Goal: Check status: Check status

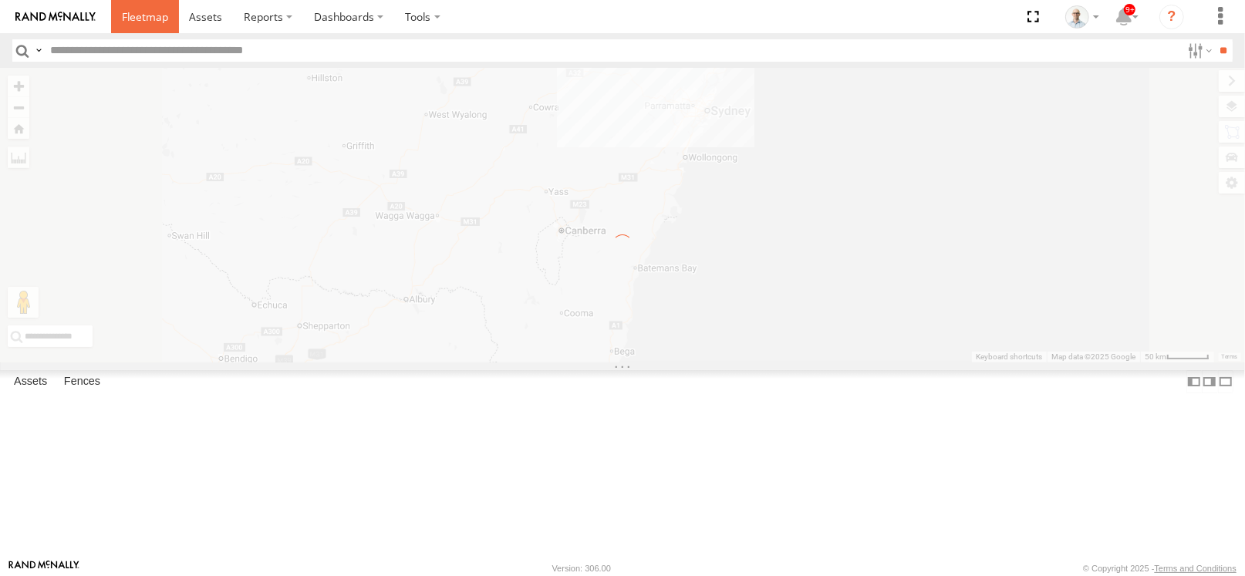
click at [157, 29] on link at bounding box center [145, 16] width 68 height 33
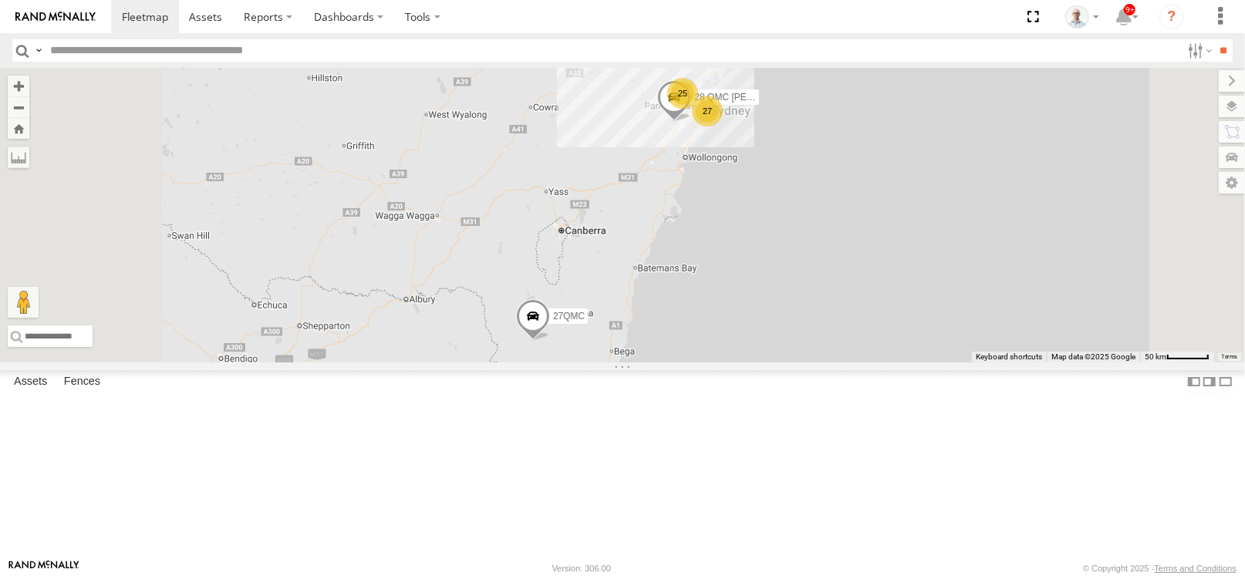
click at [723, 126] on div "27" at bounding box center [707, 111] width 31 height 31
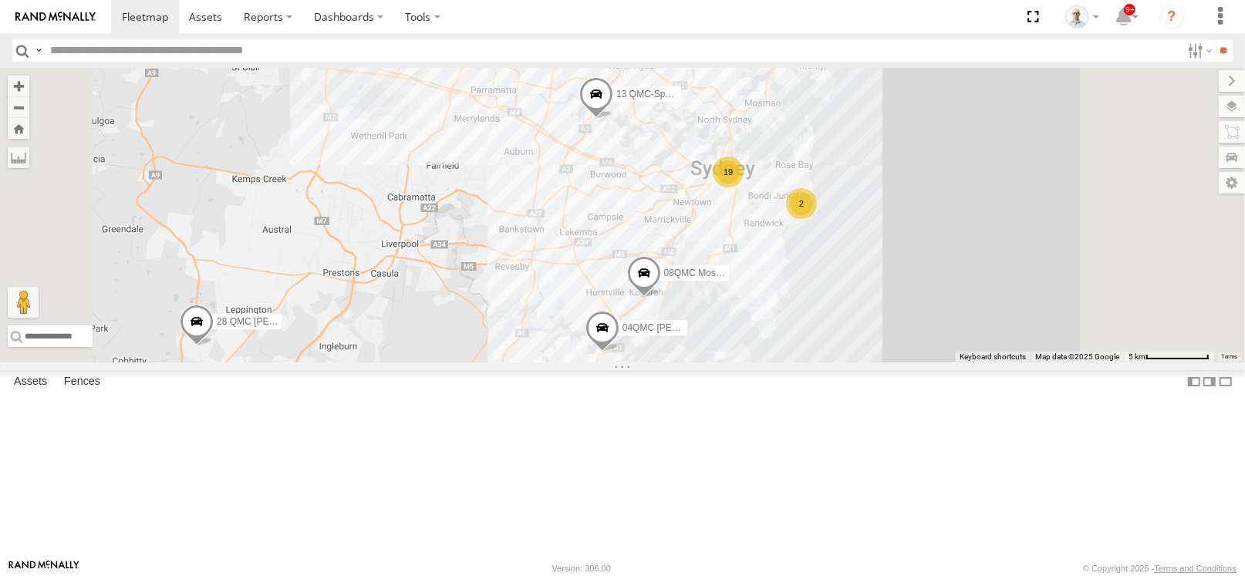
click at [817, 219] on div "2" at bounding box center [801, 203] width 31 height 31
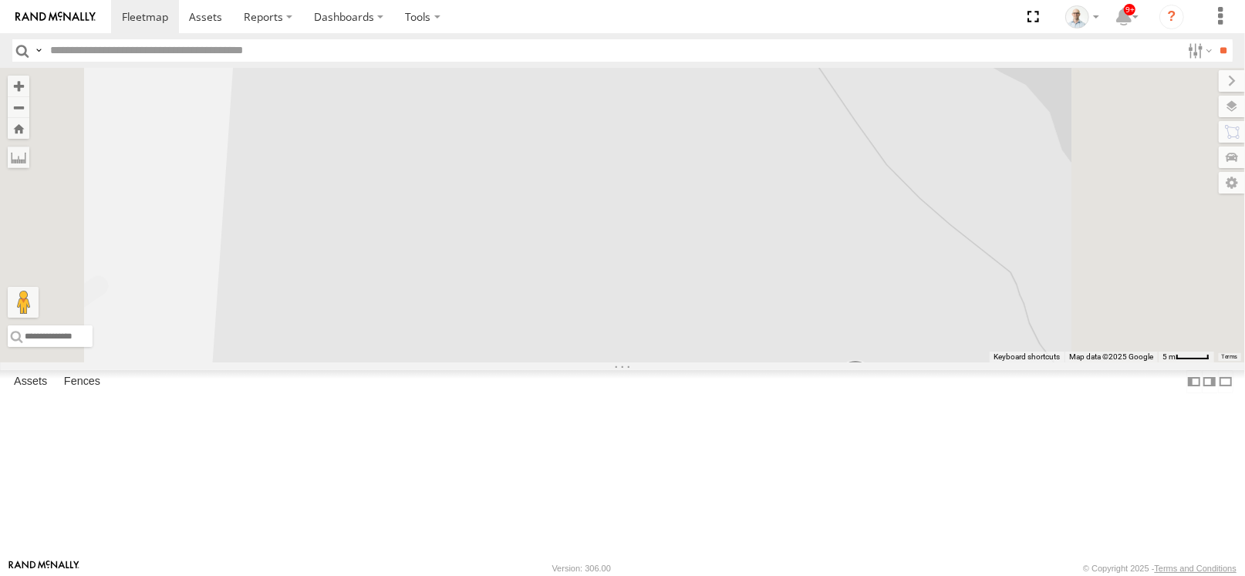
drag, startPoint x: 865, startPoint y: 244, endPoint x: 816, endPoint y: 332, distance: 100.8
click at [816, 332] on div "28 QMC [PERSON_NAME] 27QMC 08QMC Mostafa 19QMC Workshop 04QMC [PERSON_NAME]=18 …" at bounding box center [622, 215] width 1245 height 295
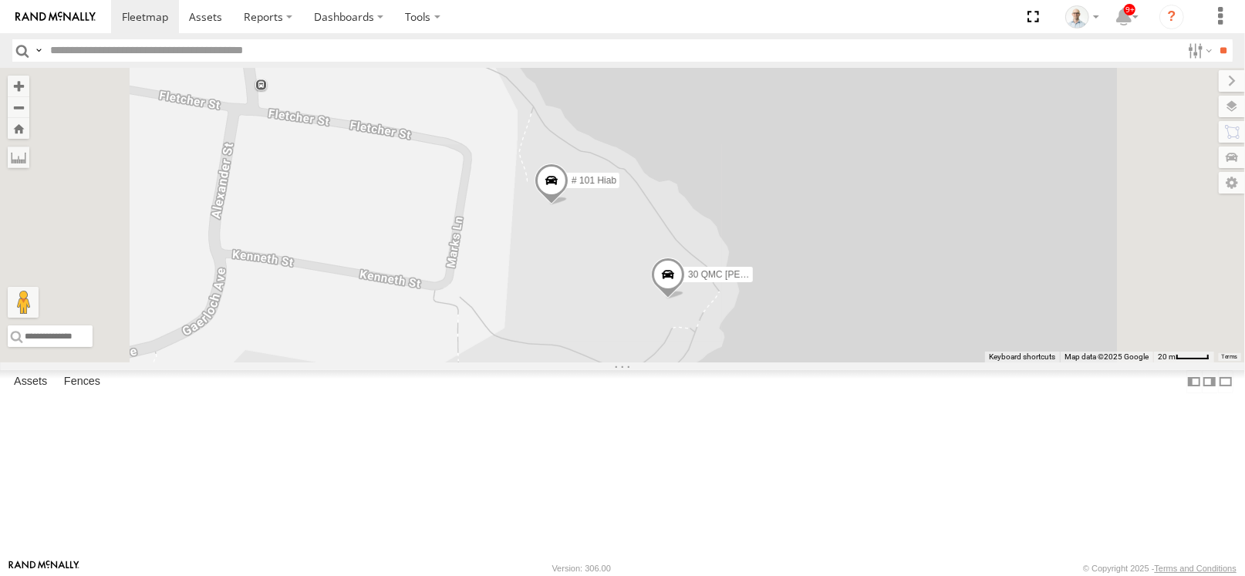
click at [568, 206] on span at bounding box center [551, 185] width 34 height 42
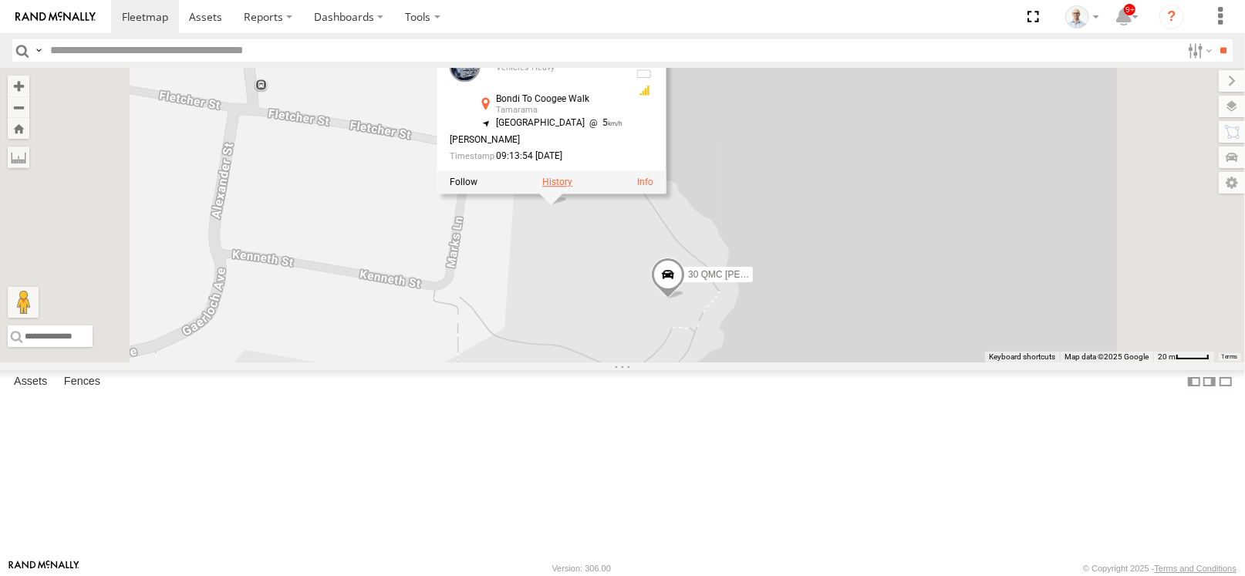
click at [572, 188] on label at bounding box center [557, 182] width 30 height 11
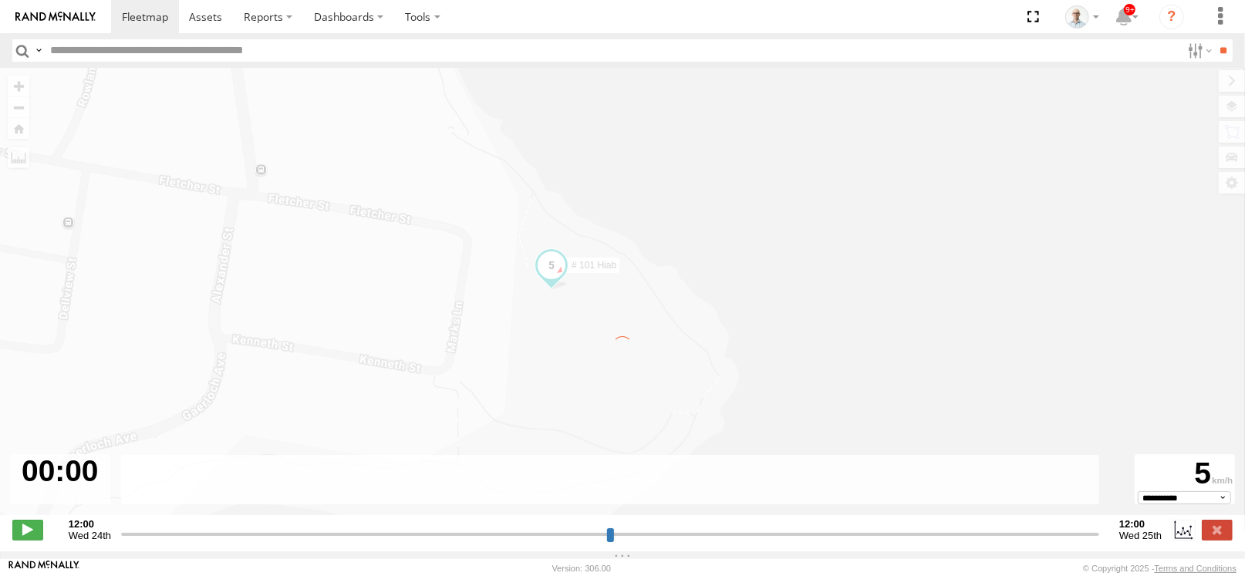
type input "**********"
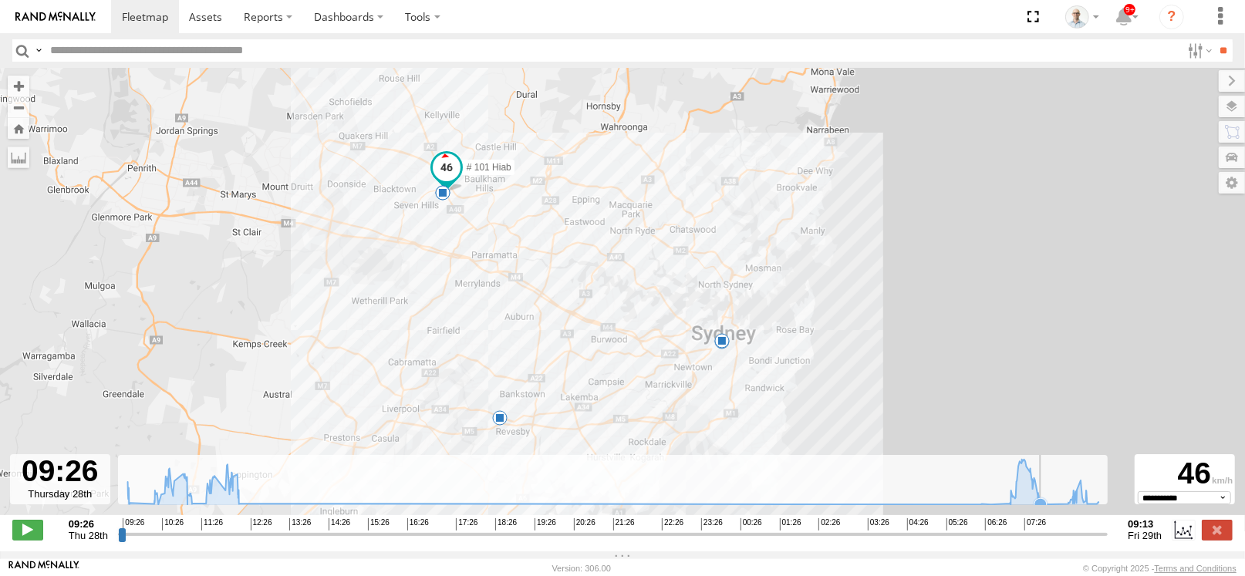
click at [1042, 501] on icon at bounding box center [613, 483] width 986 height 46
click at [1071, 503] on icon at bounding box center [1070, 500] width 12 height 12
click at [1079, 503] on icon at bounding box center [613, 483] width 986 height 46
click at [1090, 504] on icon at bounding box center [613, 483] width 986 height 46
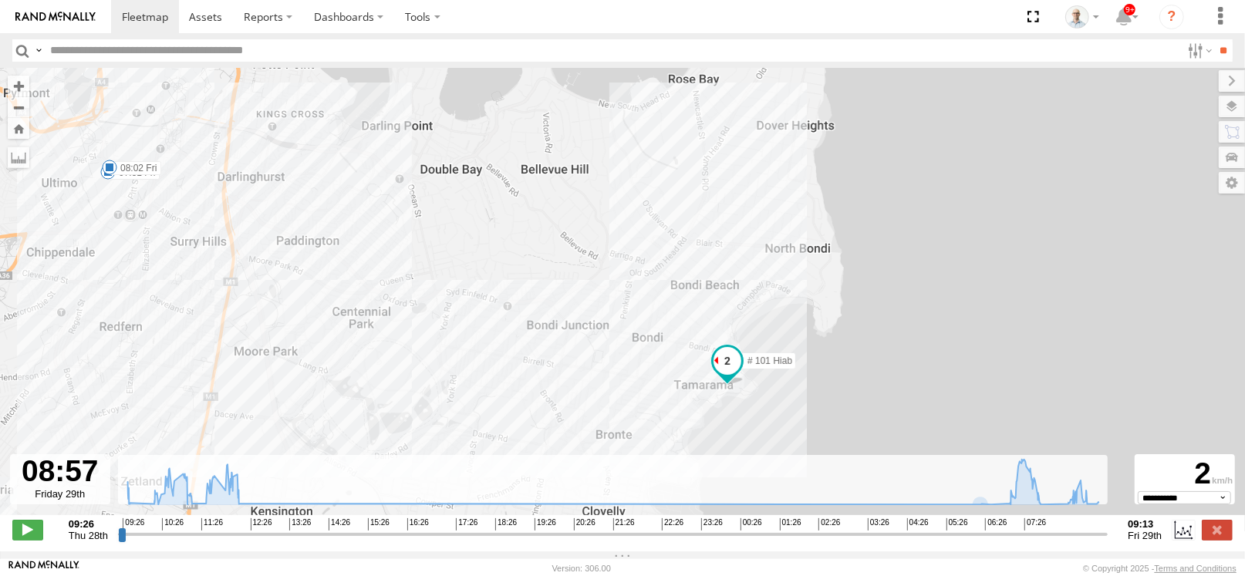
drag, startPoint x: 823, startPoint y: 381, endPoint x: 789, endPoint y: 354, distance: 43.4
click at [789, 354] on div "# 101 Hiab 09:33 Thu 11:05 Thu 12:14 Thu 07:51 Fri 08:02 Fri" at bounding box center [622, 300] width 1245 height 464
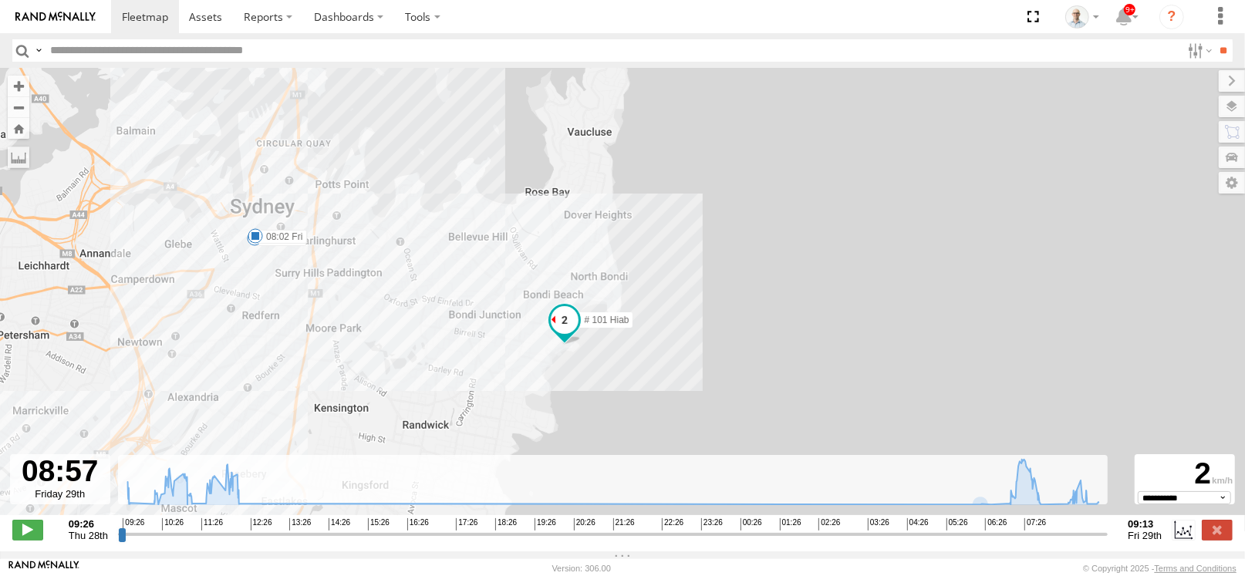
drag, startPoint x: 499, startPoint y: 284, endPoint x: 354, endPoint y: 250, distance: 148.9
click at [349, 248] on div "# 101 Hiab 09:33 Thu 11:05 Thu 12:14 Thu 07:51 Fri 08:02 Fri" at bounding box center [622, 300] width 1245 height 464
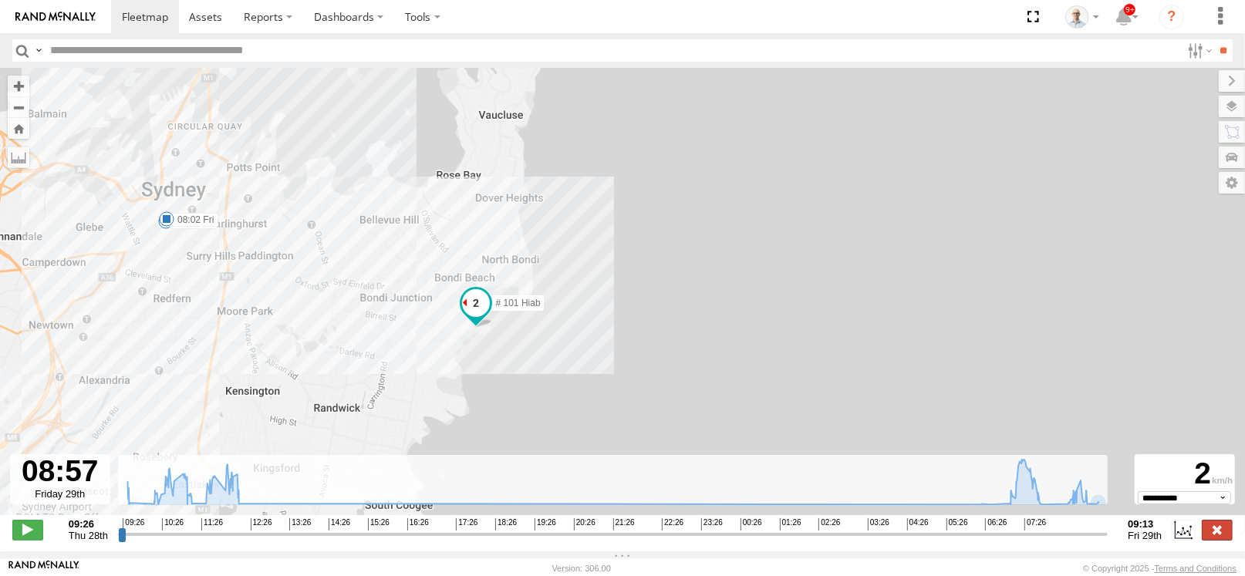
click at [1217, 540] on label at bounding box center [1217, 530] width 31 height 20
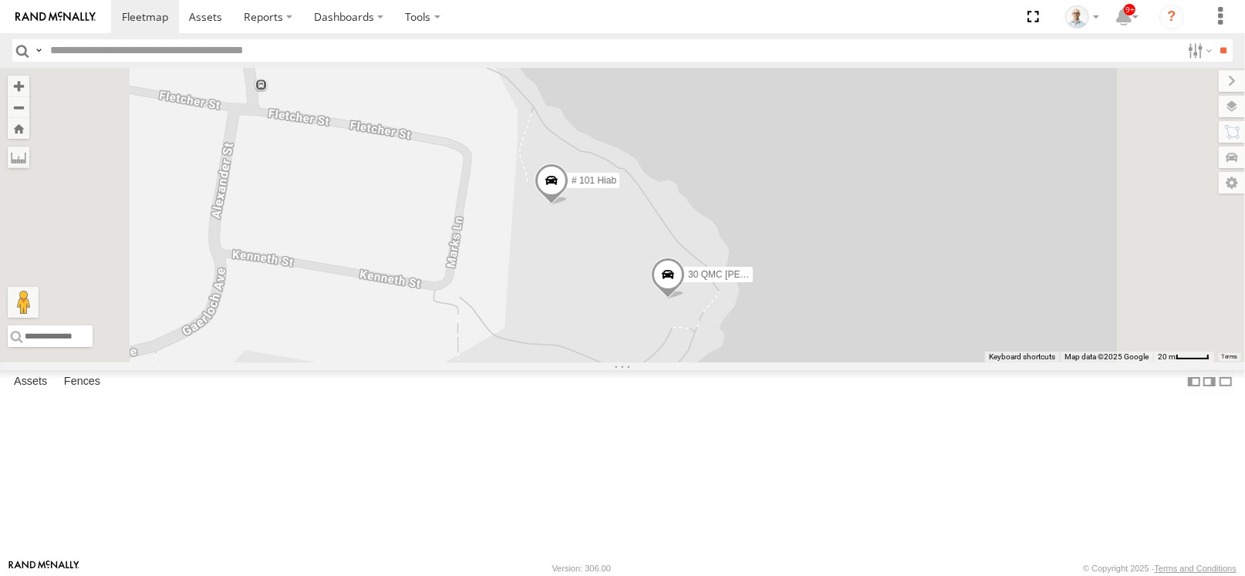
click at [568, 206] on span at bounding box center [551, 185] width 34 height 42
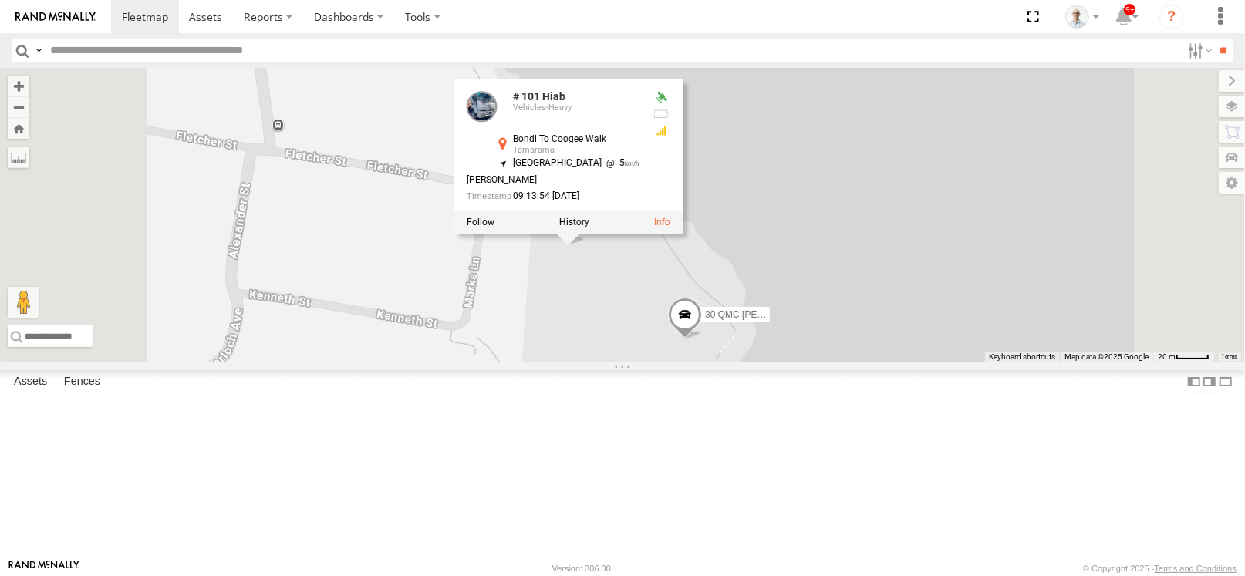
drag, startPoint x: 801, startPoint y: 362, endPoint x: 819, endPoint y: 405, distance: 47.0
click at [819, 362] on div "30 QMC [PERSON_NAME] # 101 Hiab # 101 Hiab Vehicles-Heavy Bondi To Coogee Walk …" at bounding box center [622, 215] width 1245 height 295
click at [814, 362] on div "30 QMC [PERSON_NAME] # 101 Hiab # 101 Hiab Vehicles-Heavy Bondi To Coogee Walk …" at bounding box center [622, 215] width 1245 height 295
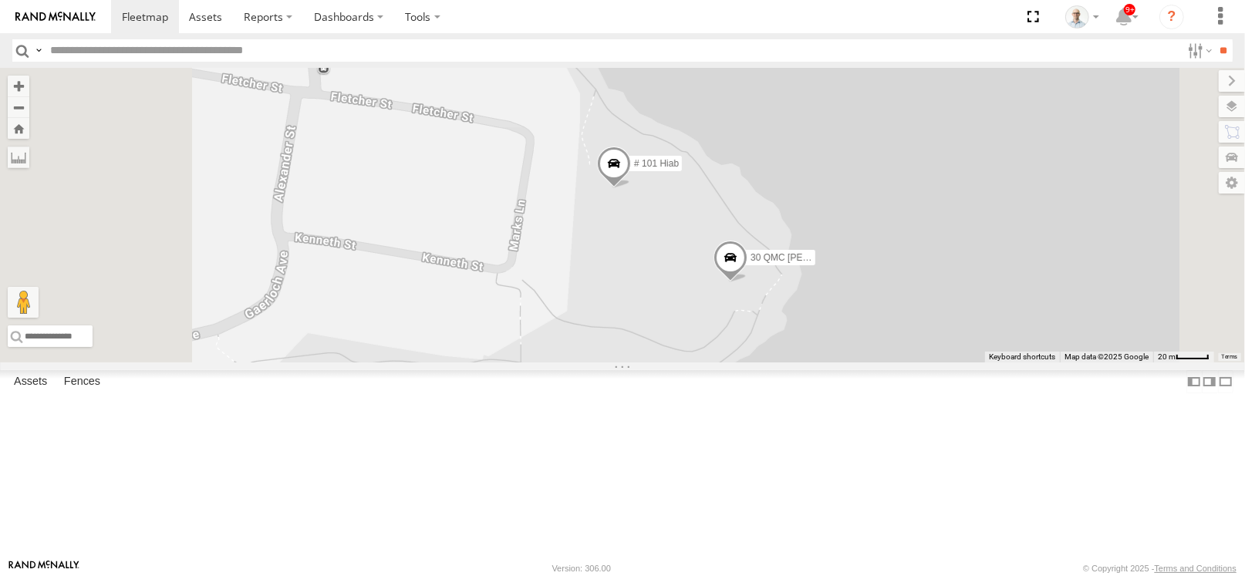
drag, startPoint x: 682, startPoint y: 413, endPoint x: 730, endPoint y: 352, distance: 77.3
click at [730, 352] on div "30 QMC [PERSON_NAME] # 101 Hiab" at bounding box center [622, 215] width 1245 height 295
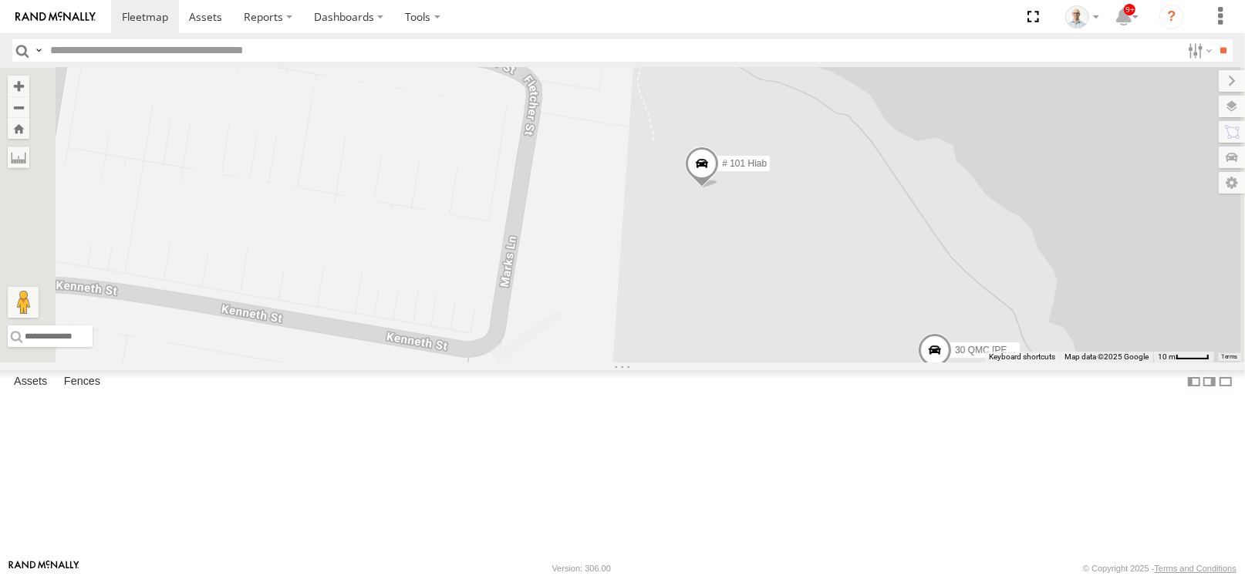
drag, startPoint x: 724, startPoint y: 253, endPoint x: 743, endPoint y: 298, distance: 48.4
click at [743, 307] on div "30 QMC [PERSON_NAME] # 101 Hiab" at bounding box center [622, 215] width 1245 height 295
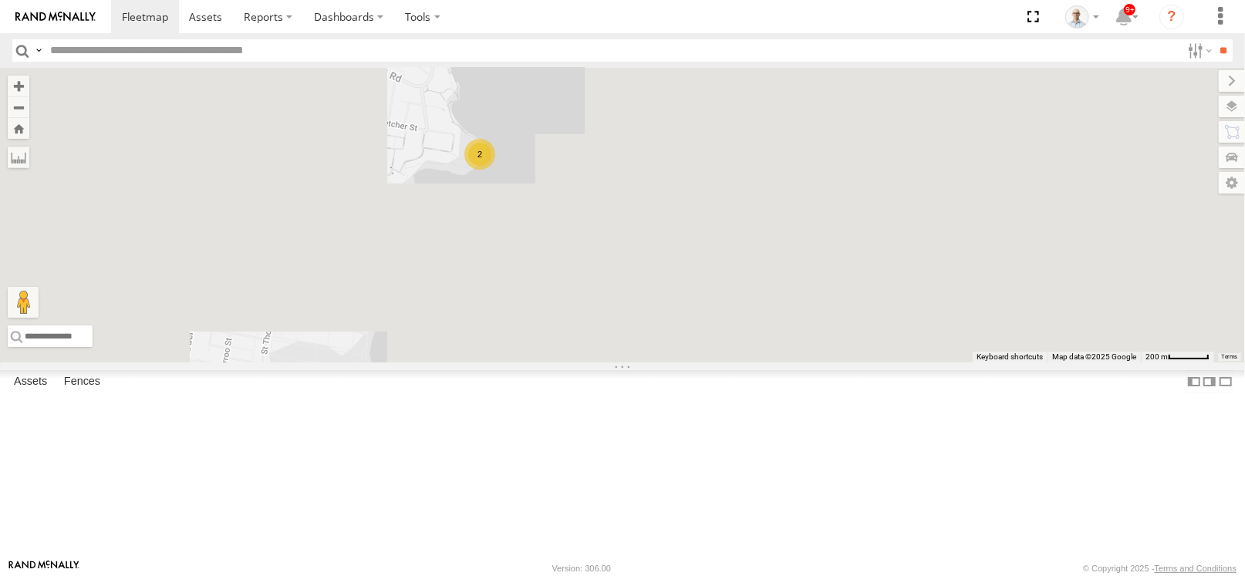
drag, startPoint x: 554, startPoint y: 195, endPoint x: 814, endPoint y: 378, distance: 317.8
click at [814, 362] on div "2" at bounding box center [622, 215] width 1245 height 295
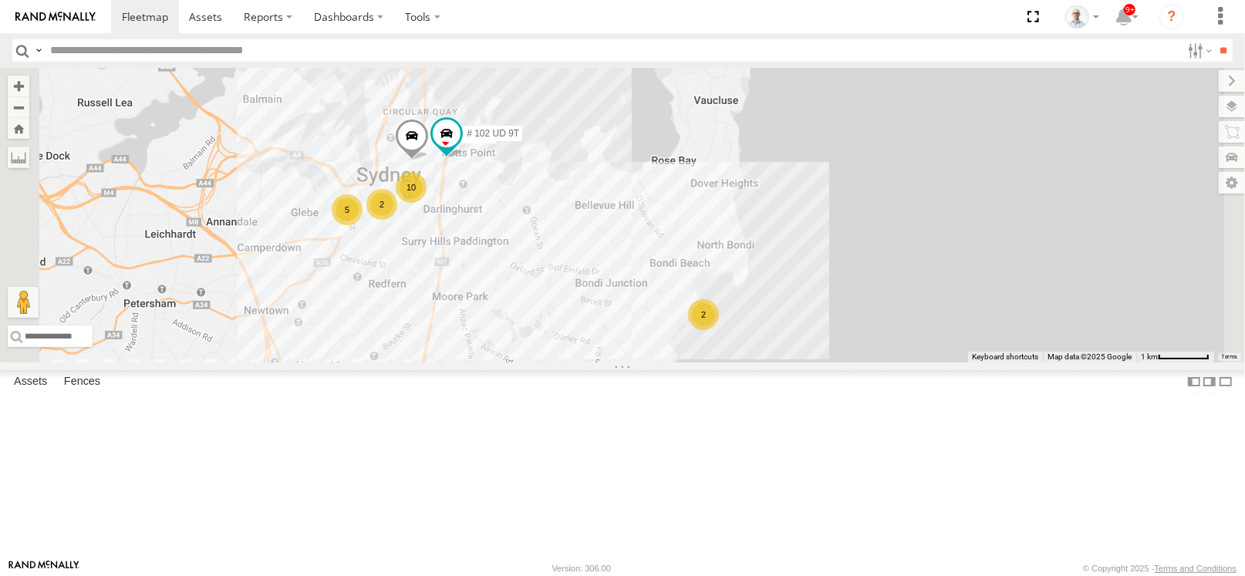
click at [719, 330] on div "2" at bounding box center [703, 314] width 31 height 31
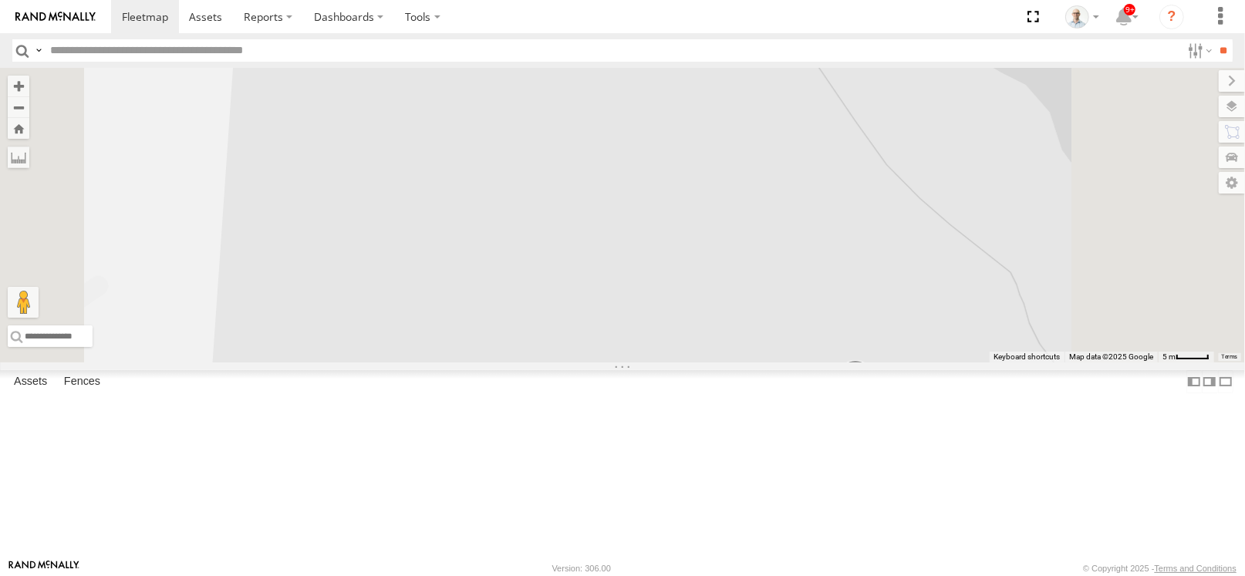
click at [406, 28] on span at bounding box center [390, 7] width 34 height 42
click at [410, 10] on label at bounding box center [395, 4] width 30 height 11
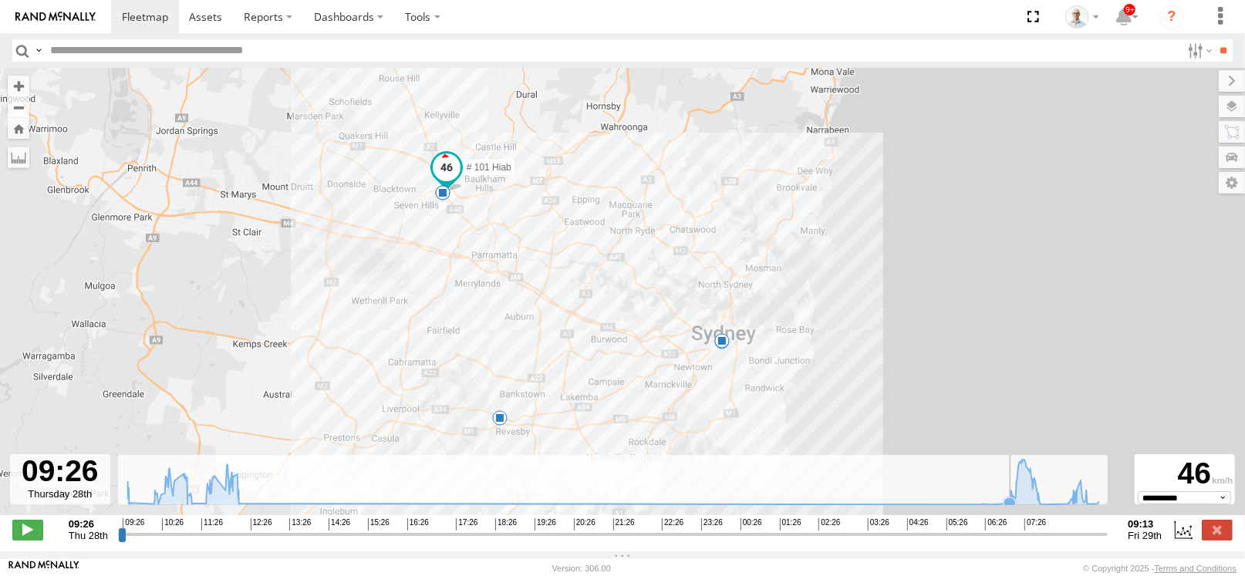
click at [1006, 510] on icon at bounding box center [1009, 503] width 12 height 12
click at [1014, 504] on icon at bounding box center [1015, 498] width 12 height 12
click at [1007, 521] on div "# 101 Hiab 09:33 Thu 11:05 Thu 12:14 Thu 07:51 Fri 08:02 Fri" at bounding box center [622, 300] width 1245 height 464
click at [1017, 505] on icon at bounding box center [613, 483] width 986 height 46
click at [1019, 498] on icon at bounding box center [613, 483] width 986 height 46
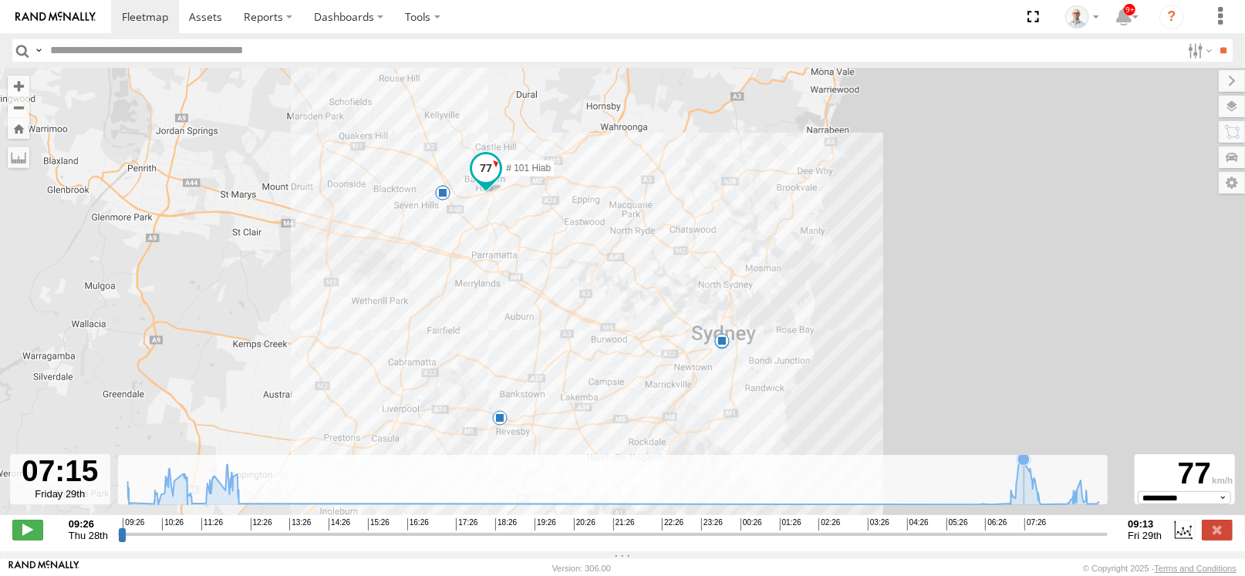
click at [1026, 497] on icon at bounding box center [613, 483] width 986 height 46
click at [1030, 500] on icon at bounding box center [613, 483] width 986 height 46
click at [1039, 499] on icon at bounding box center [1038, 493] width 12 height 12
click at [1050, 514] on div "# 101 Hiab 09:33 Thu 11:05 Thu 12:14 Thu 07:51 Fri 08:02 Fri" at bounding box center [622, 300] width 1245 height 464
click at [1013, 518] on div "# 101 Hiab 09:33 Thu 11:05 Thu 12:14 Thu 07:51 Fri 08:02 Fri" at bounding box center [622, 300] width 1245 height 464
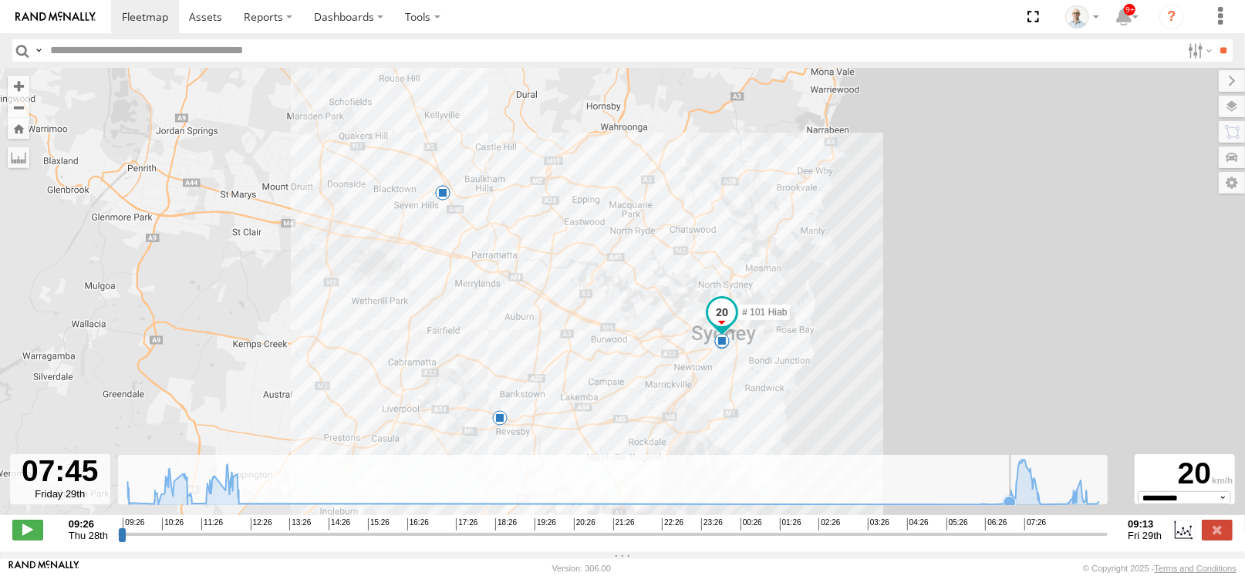
click at [1010, 508] on icon at bounding box center [1009, 502] width 12 height 12
click at [1023, 503] on icon at bounding box center [613, 483] width 986 height 46
click at [1008, 510] on icon at bounding box center [1009, 503] width 12 height 12
click at [217, 503] on icon at bounding box center [613, 483] width 986 height 46
drag, startPoint x: 246, startPoint y: 498, endPoint x: 255, endPoint y: 499, distance: 8.5
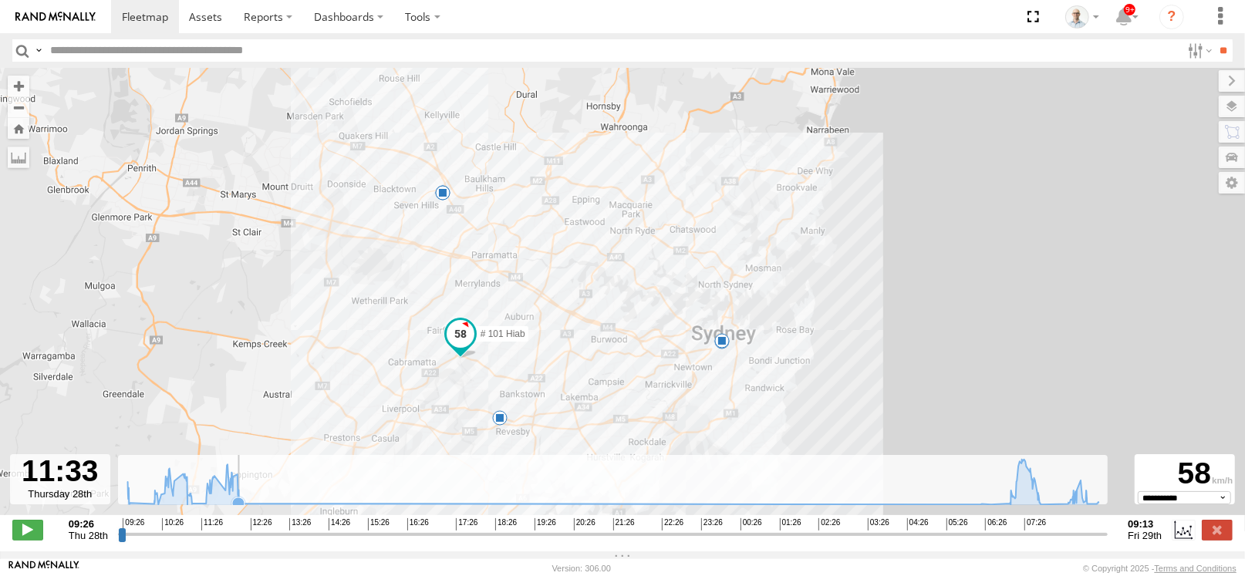
click at [251, 499] on icon "Created with Highcharts 6.0.7 [DOMAIN_NAME]" at bounding box center [613, 480] width 990 height 50
click at [1013, 501] on icon at bounding box center [1012, 495] width 12 height 12
click at [1010, 508] on icon at bounding box center [1009, 502] width 12 height 12
click at [1045, 507] on icon at bounding box center [1040, 504] width 15 height 15
click at [1067, 507] on icon at bounding box center [1067, 503] width 12 height 12
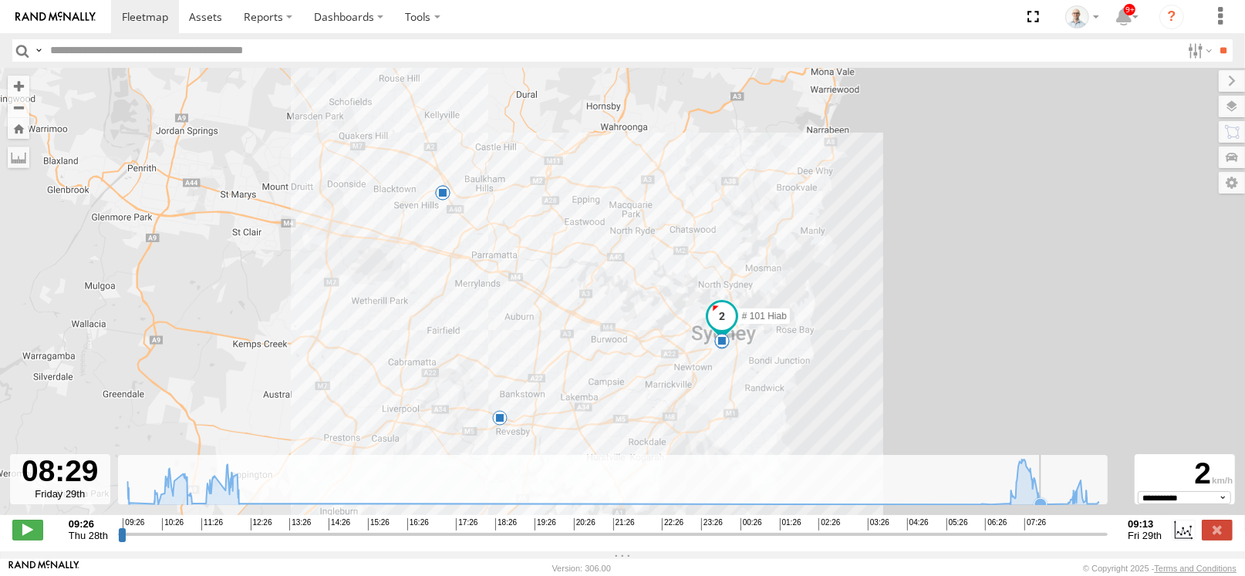
click at [1050, 504] on icon at bounding box center [613, 483] width 986 height 46
click at [1067, 504] on icon at bounding box center [1067, 503] width 15 height 15
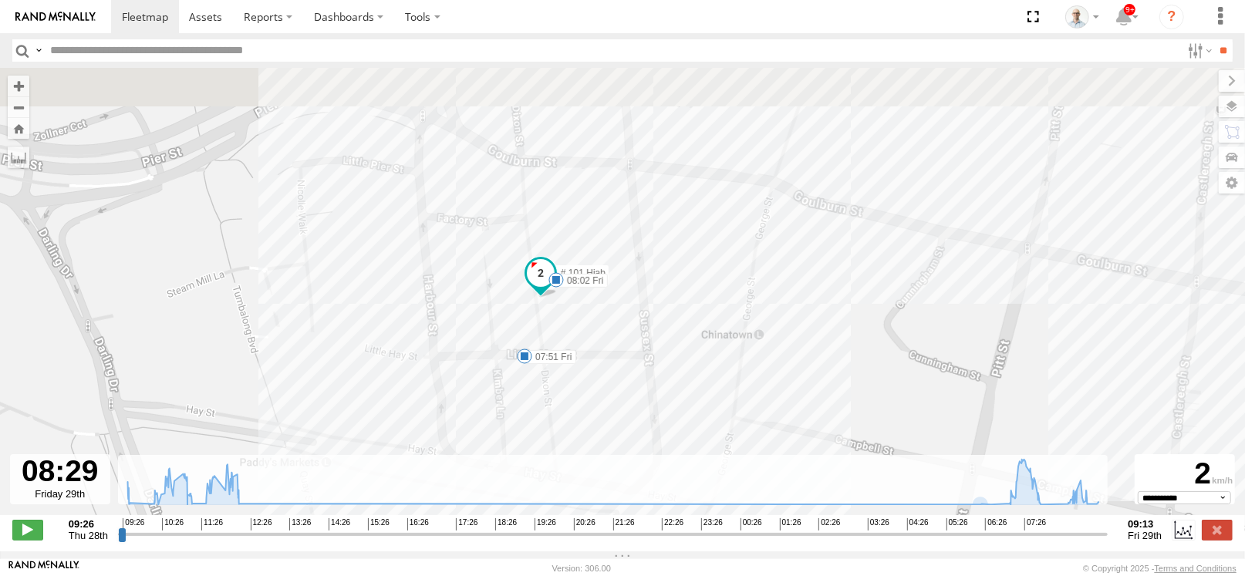
drag, startPoint x: 674, startPoint y: 346, endPoint x: 728, endPoint y: 386, distance: 66.8
click at [728, 386] on div "# 101 Hiab 09:33 Thu 11:05 Thu 12:14 Thu 07:51 Fri 08:02 Fri" at bounding box center [622, 300] width 1245 height 464
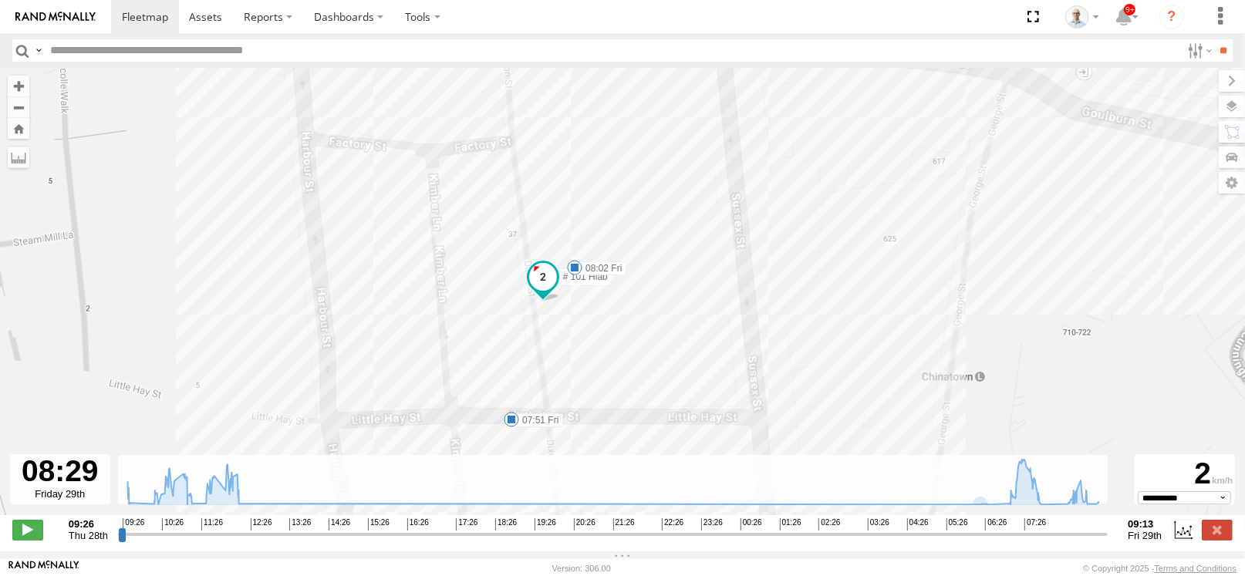
drag, startPoint x: 651, startPoint y: 352, endPoint x: 675, endPoint y: 357, distance: 24.5
click at [675, 357] on div "# 101 Hiab 09:33 Thu 11:05 Thu 12:14 Thu 07:51 Fri 08:02 Fri" at bounding box center [622, 300] width 1245 height 464
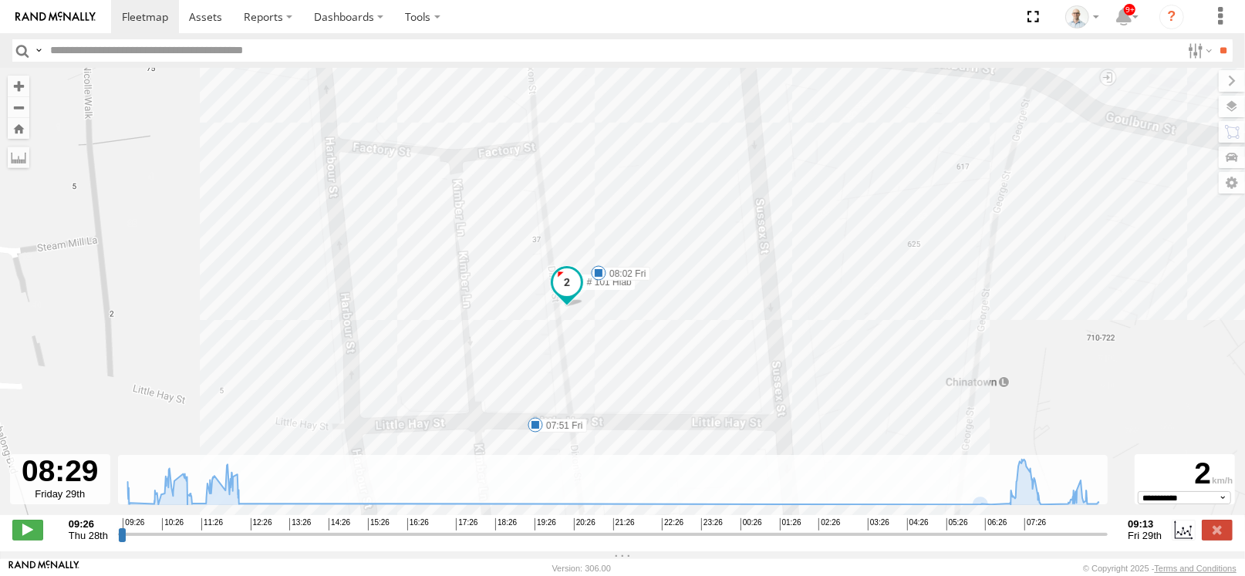
click at [598, 271] on span at bounding box center [598, 272] width 15 height 15
click at [536, 424] on span at bounding box center [535, 424] width 15 height 15
click at [959, 365] on div "# 101 Hiab 09:33 Thu 11:05 Thu 12:14 Thu 07:51 Fri 08:02 Fri 07:51 [DATE] 07:57…" at bounding box center [622, 300] width 1245 height 464
click at [1205, 540] on label at bounding box center [1217, 530] width 31 height 20
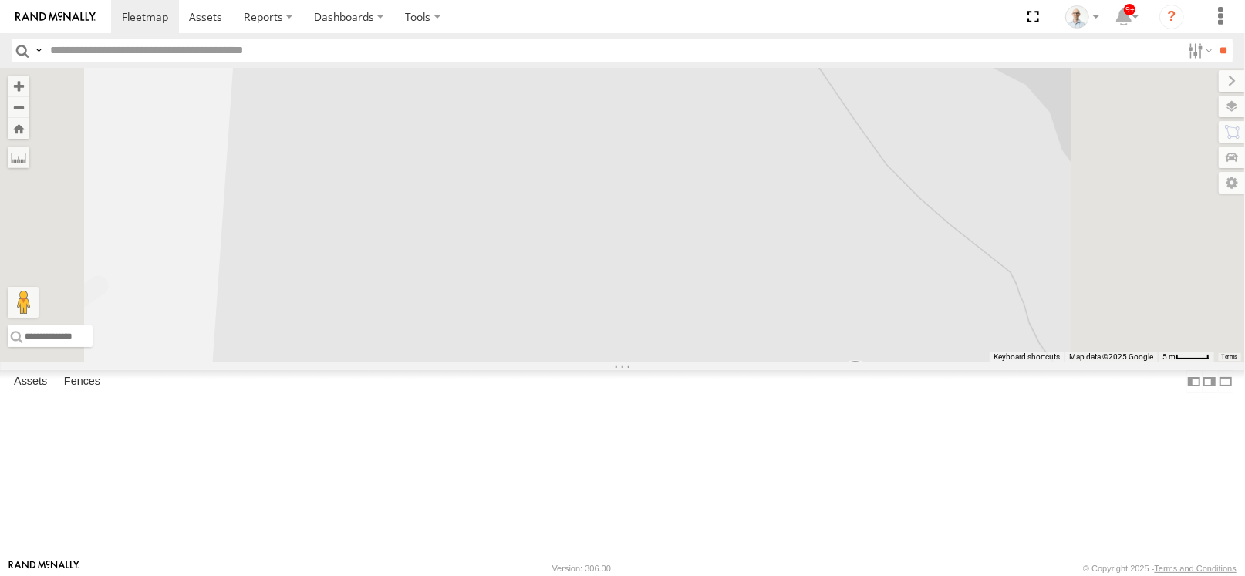
click at [685, 362] on div "30 QMC [PERSON_NAME] # 101 Hiab" at bounding box center [622, 215] width 1245 height 295
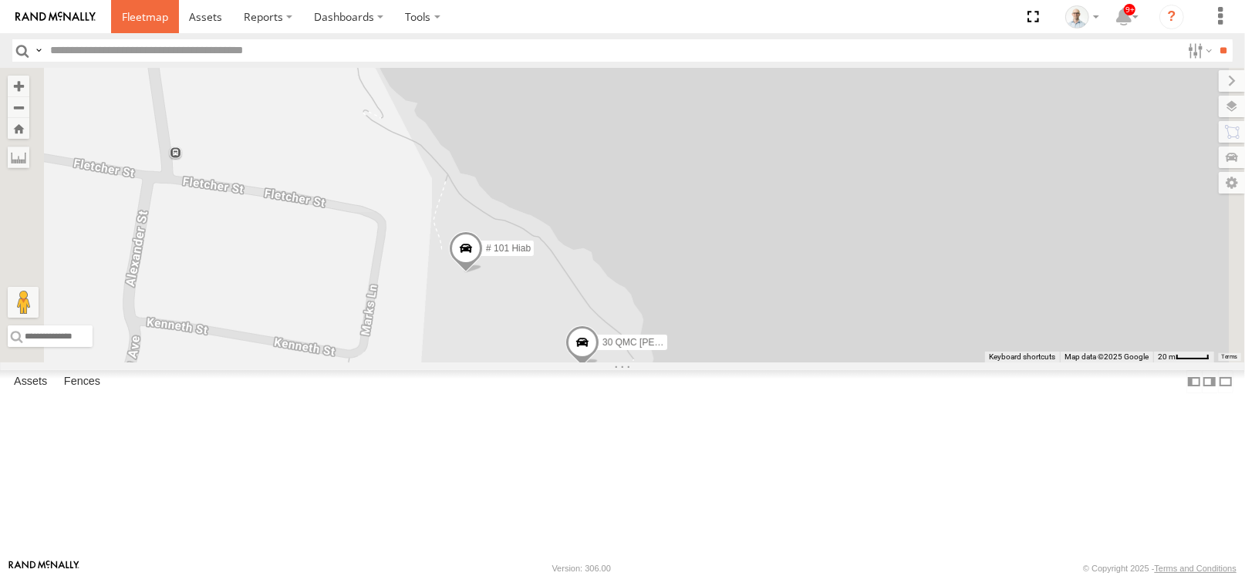
click at [159, 20] on span at bounding box center [145, 16] width 46 height 15
